Goal: Navigation & Orientation: Find specific page/section

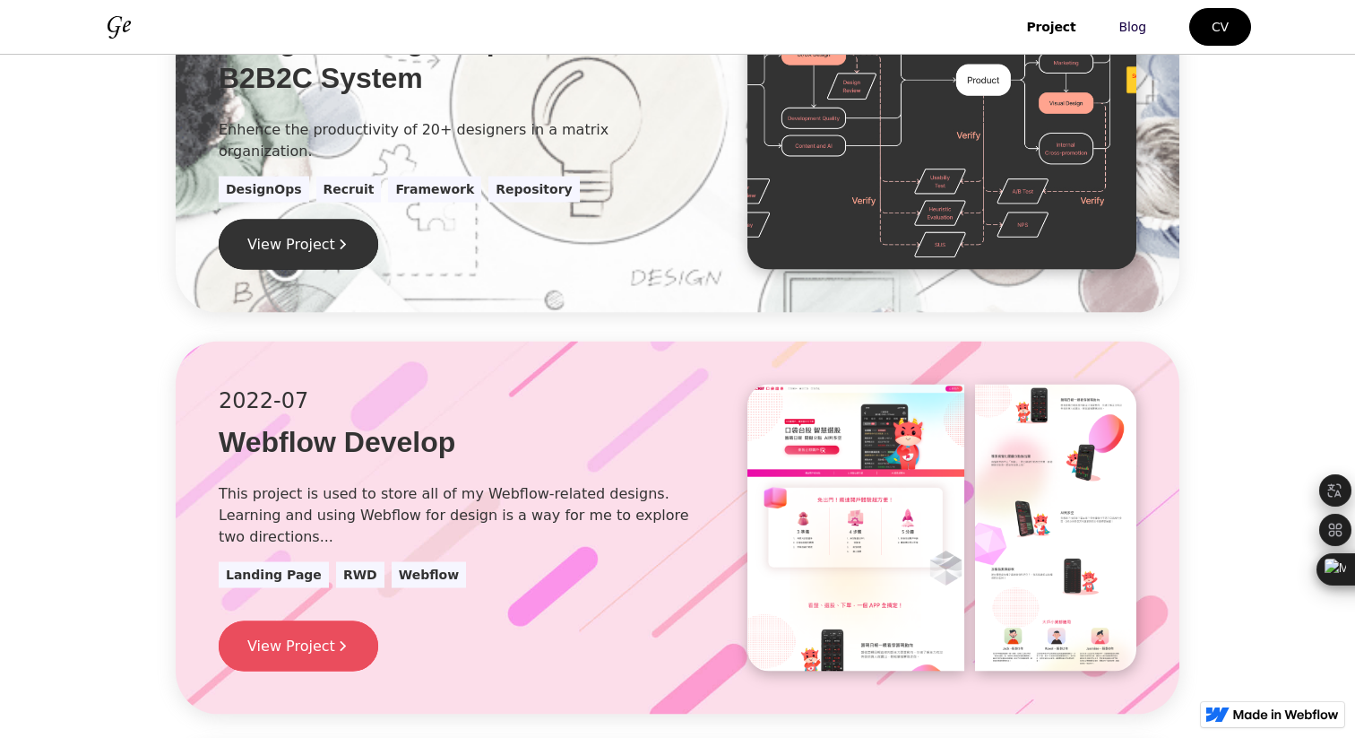
scroll to position [725, 0]
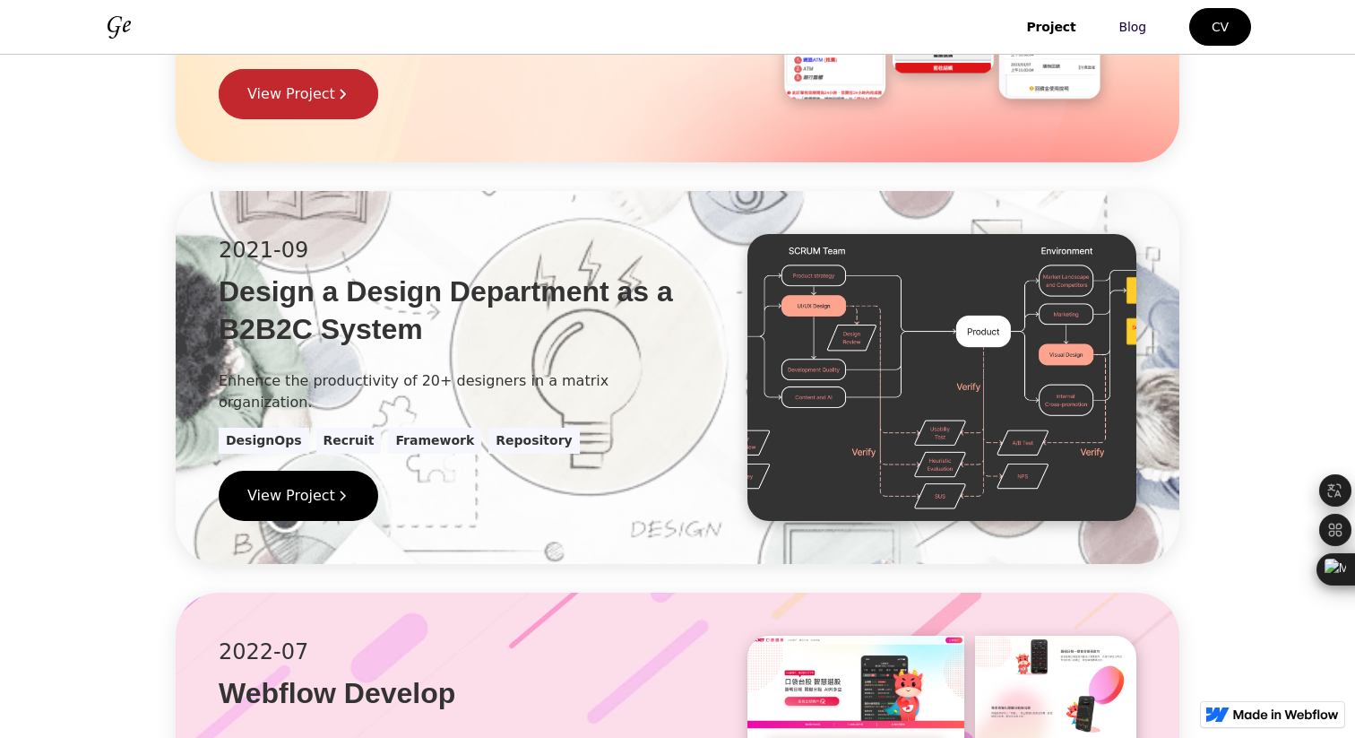
click at [293, 508] on link "View Project" at bounding box center [299, 496] width 160 height 50
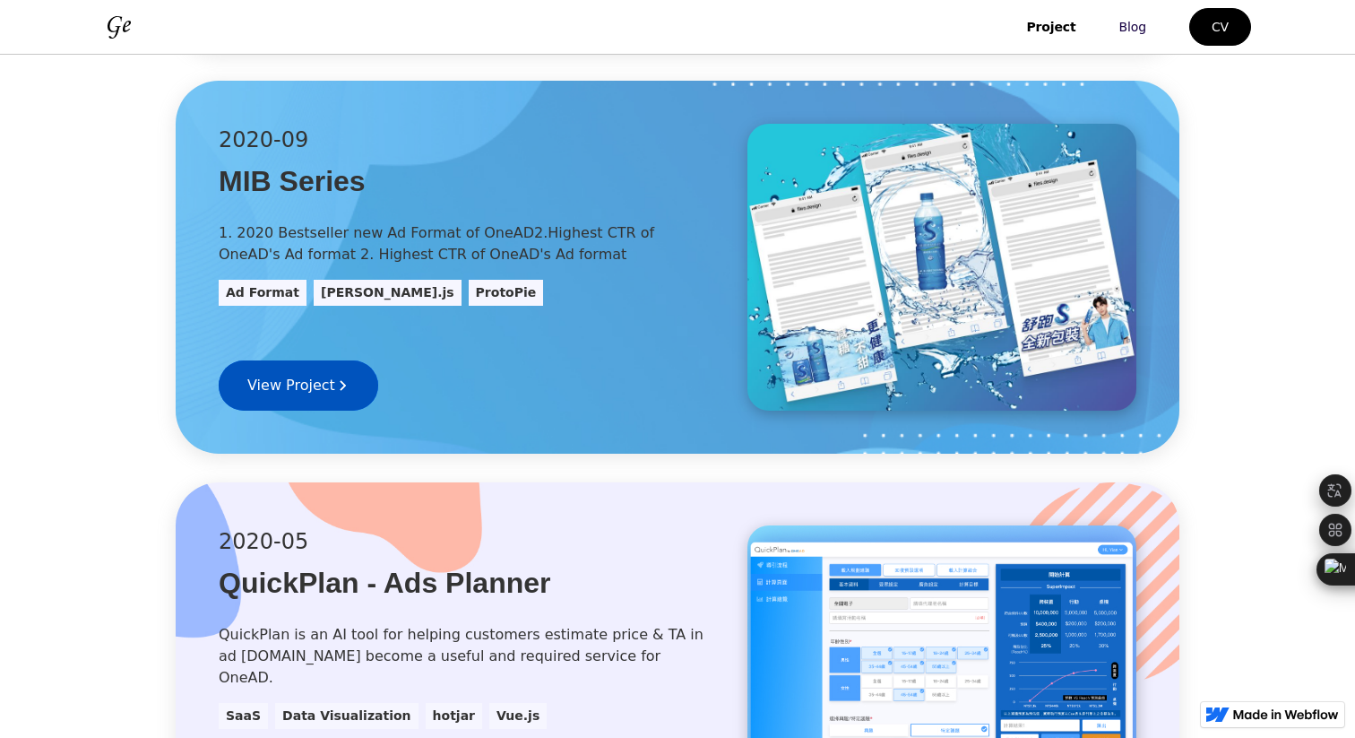
scroll to position [2281, 0]
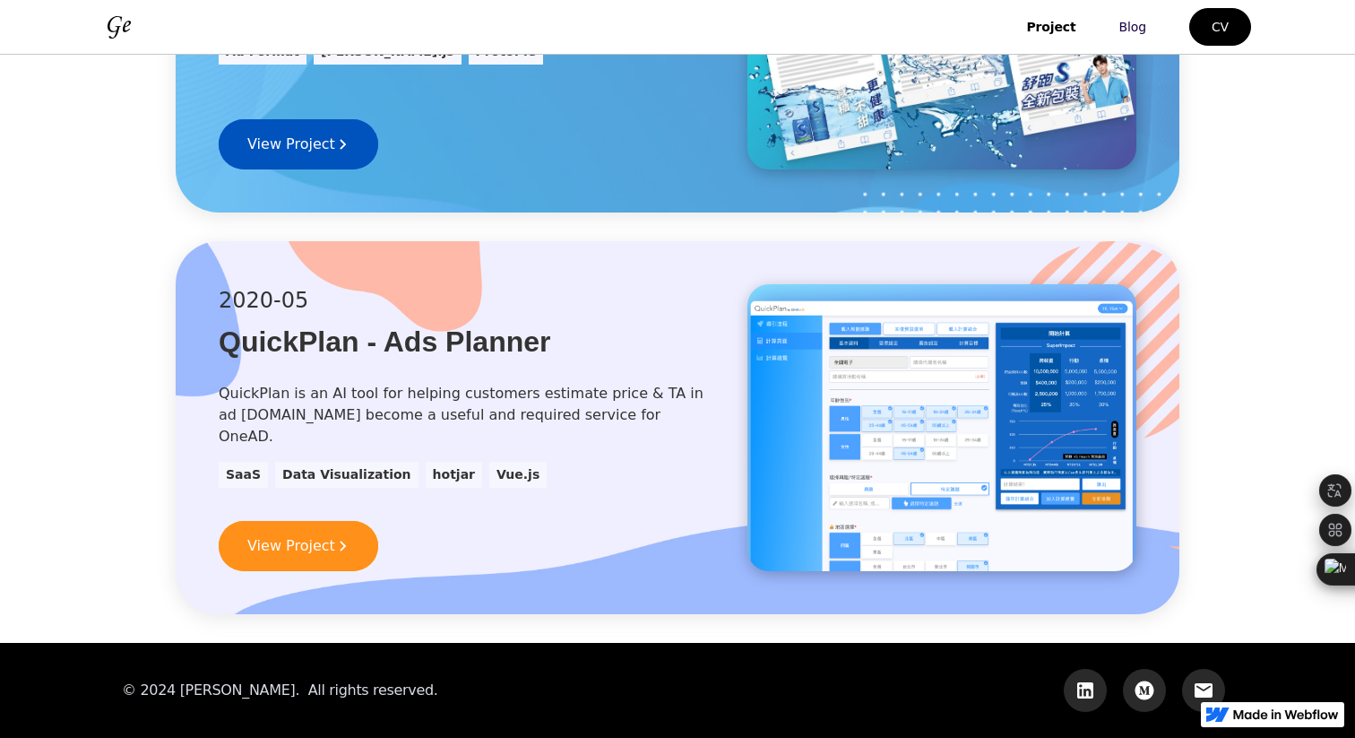
click at [662, 462] on div "SaaS Data Visualization hotjar Vue.js" at bounding box center [462, 475] width 486 height 26
click at [348, 542] on link "View Project" at bounding box center [299, 546] width 160 height 50
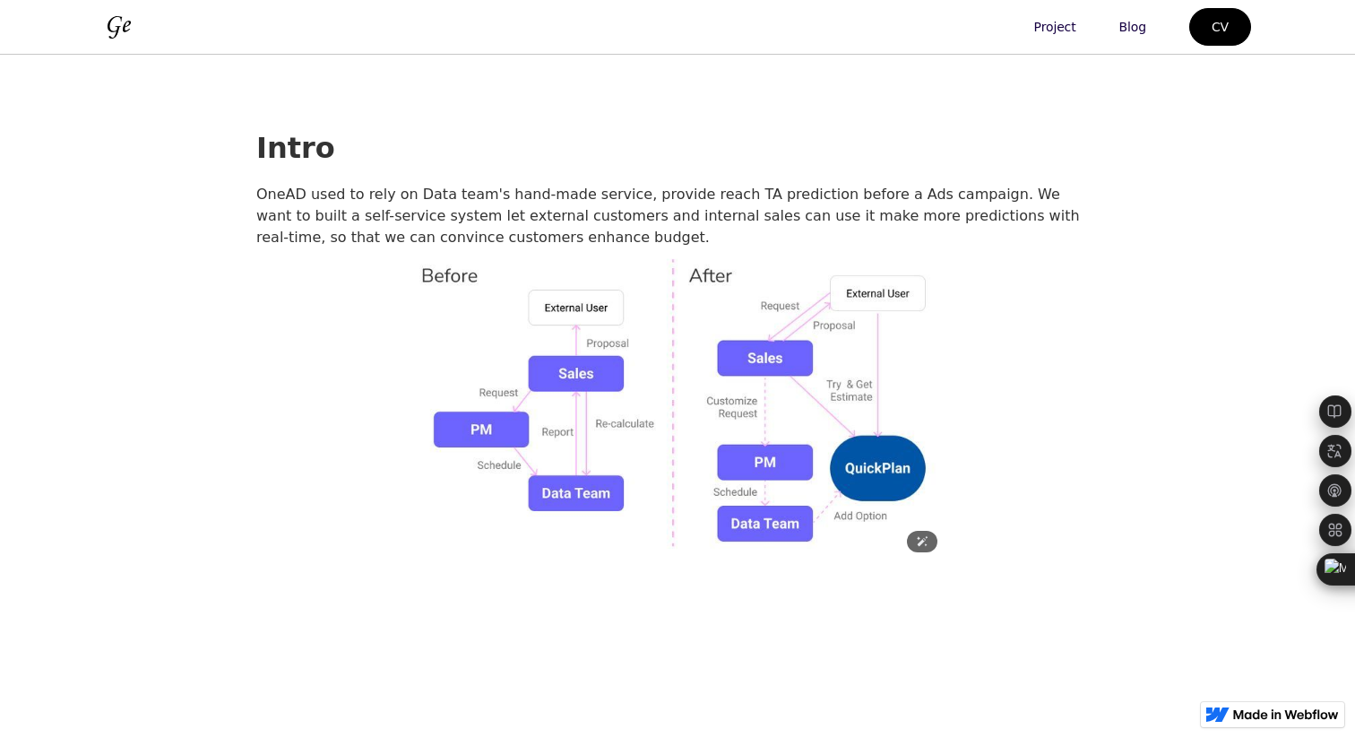
scroll to position [1355, 0]
click at [594, 404] on img at bounding box center [678, 406] width 538 height 316
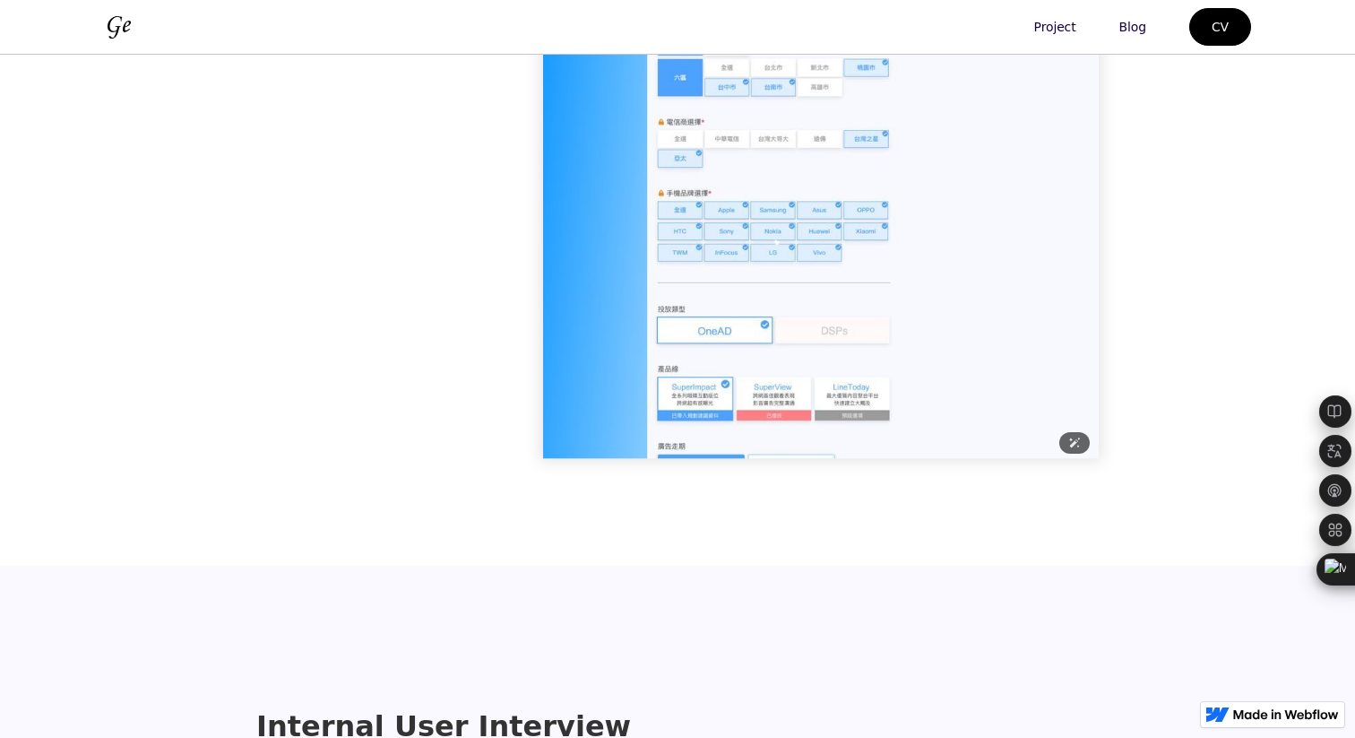
scroll to position [6845, 0]
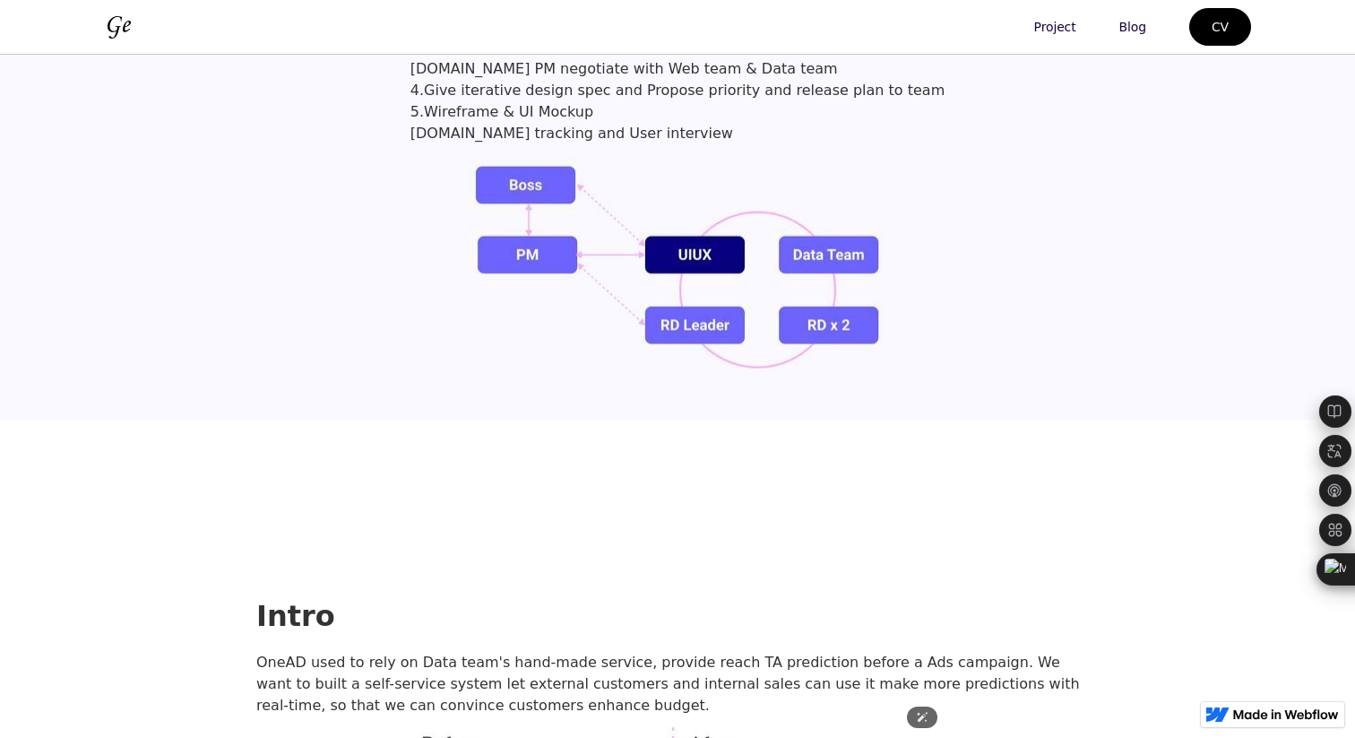
scroll to position [298, 0]
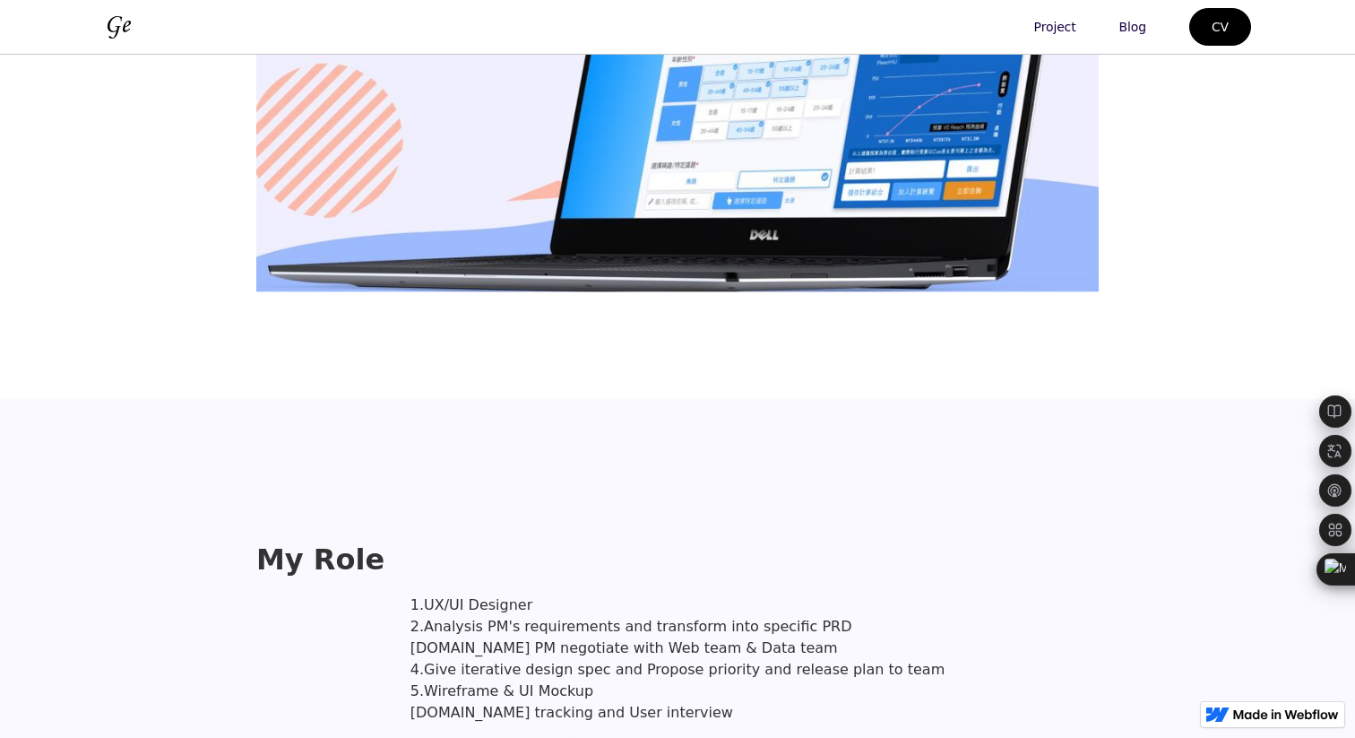
click at [116, 21] on img at bounding box center [118, 27] width 29 height 29
